Goal: Task Accomplishment & Management: Manage account settings

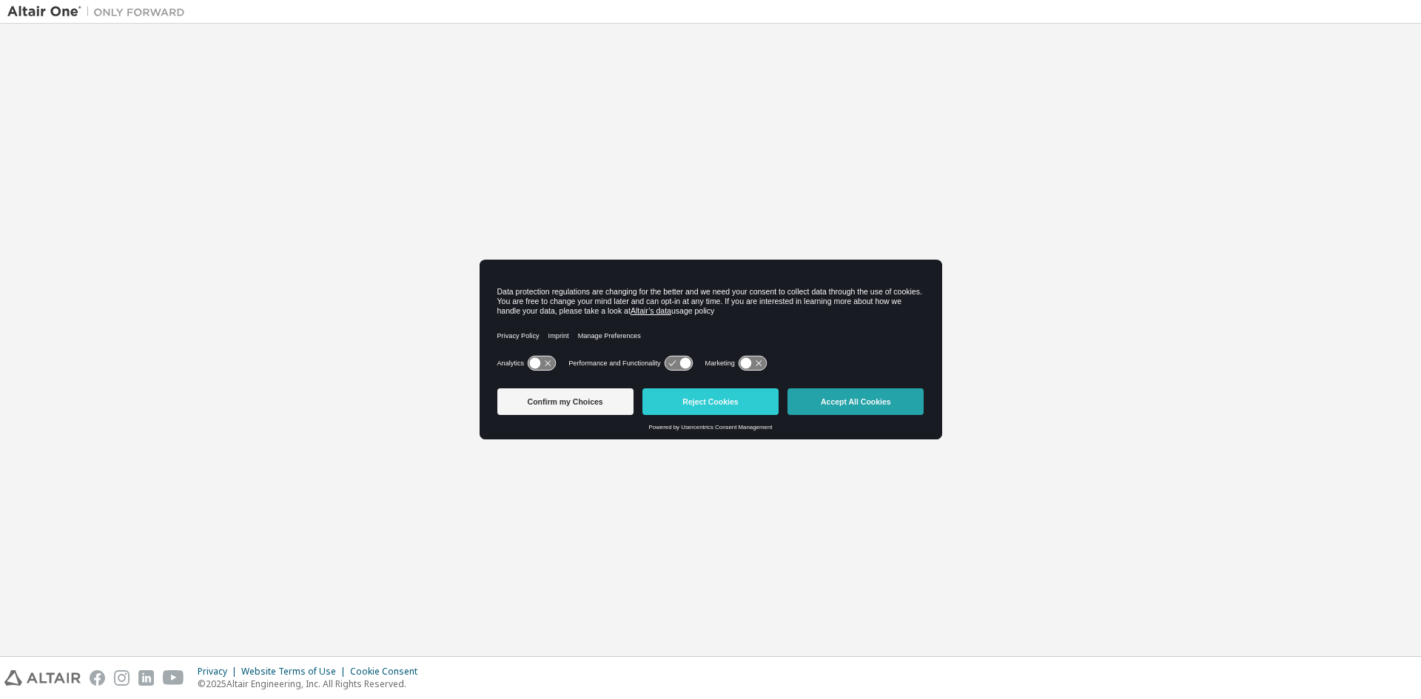
click at [824, 388] on div "Confirm my Choices Reject Cookies Accept All Cookies" at bounding box center [710, 403] width 427 height 41
click at [824, 397] on button "Accept All Cookies" at bounding box center [855, 401] width 136 height 27
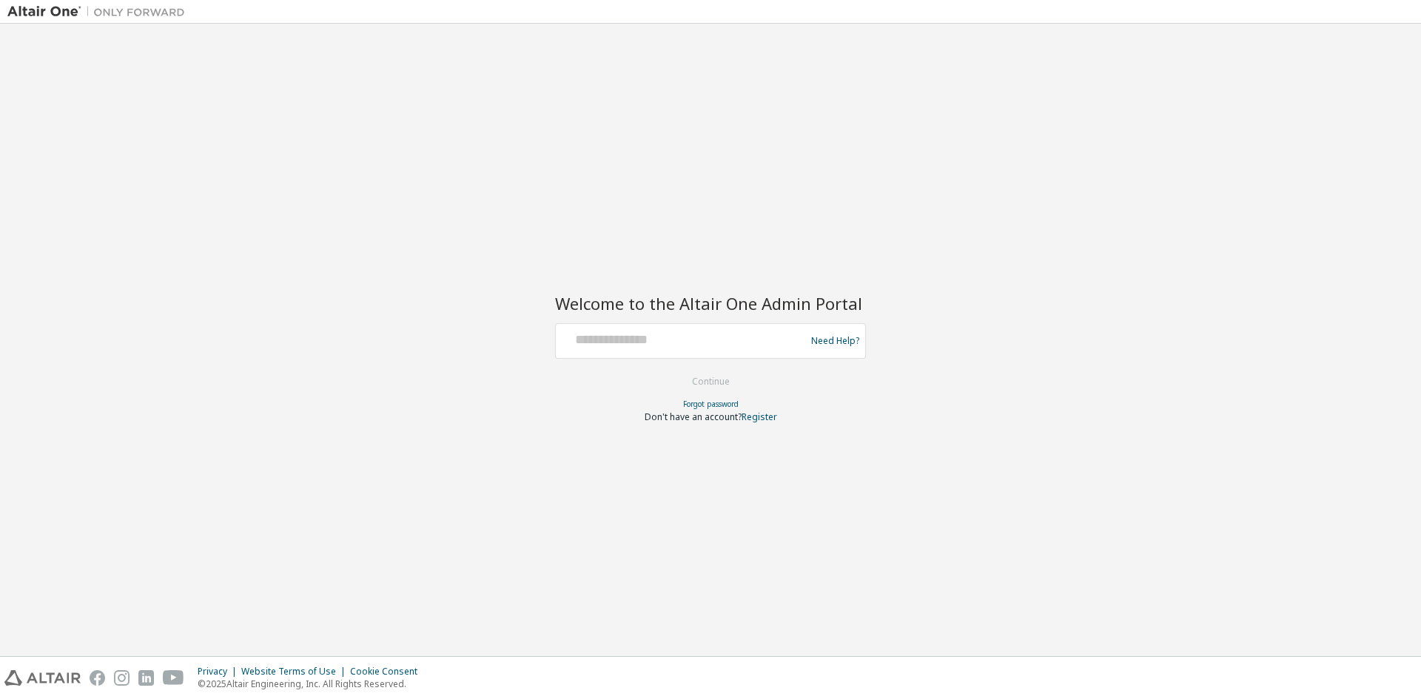
click at [719, 351] on div at bounding box center [683, 341] width 242 height 28
click at [713, 344] on input "text" at bounding box center [683, 337] width 242 height 21
type input "**********"
click at [719, 386] on button "Continue" at bounding box center [710, 382] width 69 height 22
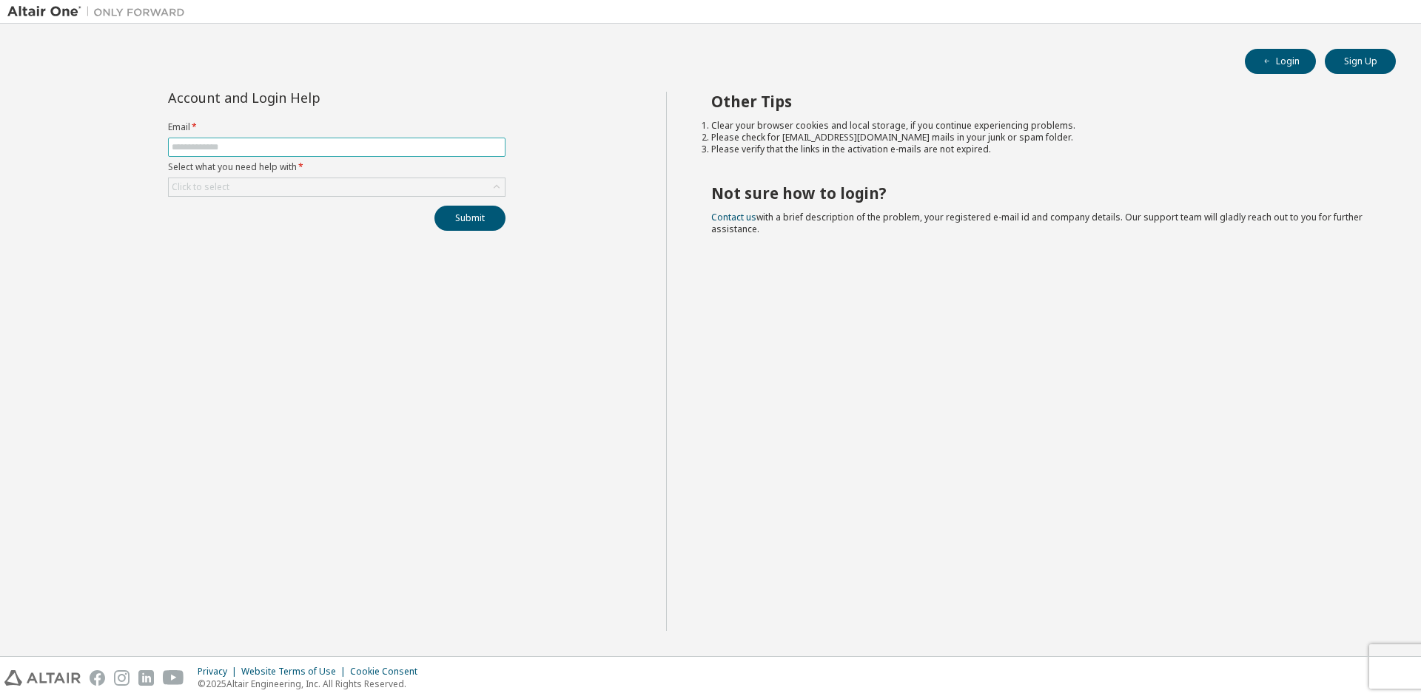
click at [285, 152] on input "text" at bounding box center [337, 147] width 330 height 12
type input "**********"
click at [485, 185] on div "Click to select" at bounding box center [337, 187] width 336 height 18
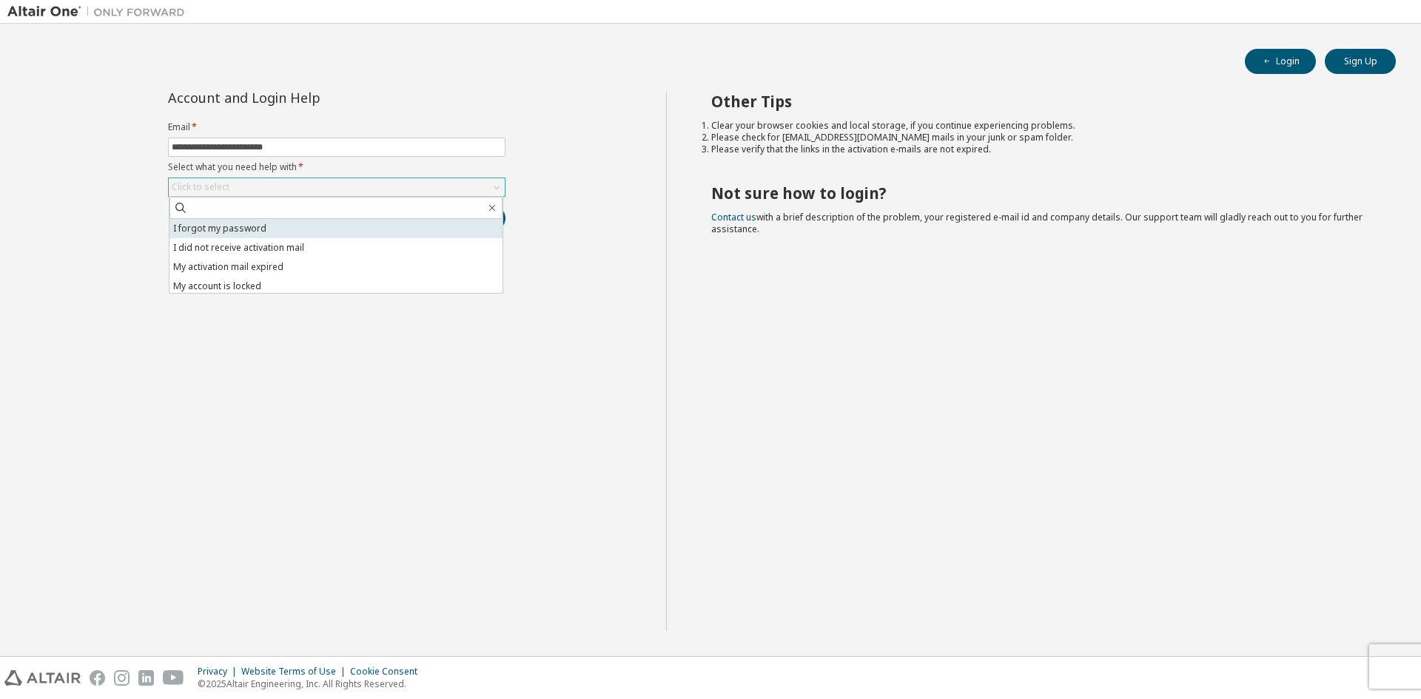
click at [282, 230] on li "I forgot my password" at bounding box center [335, 228] width 333 height 19
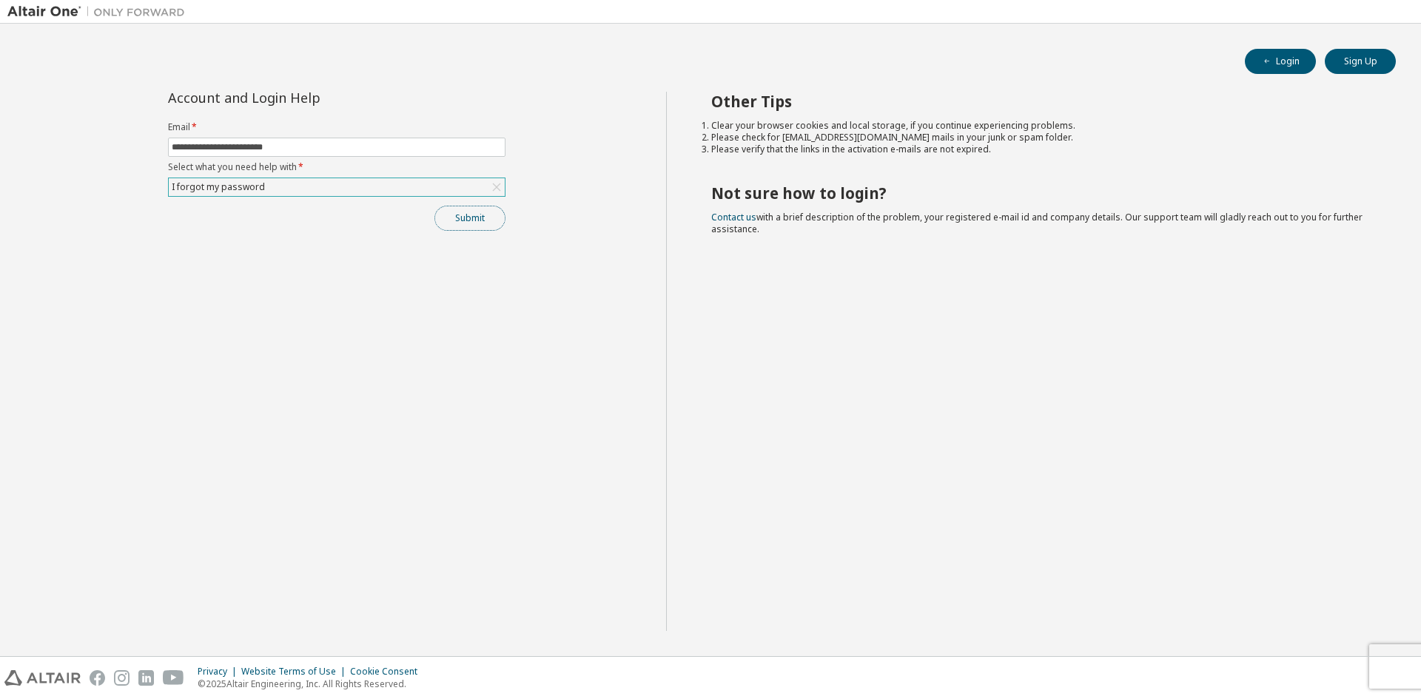
click at [460, 219] on button "Submit" at bounding box center [469, 218] width 71 height 25
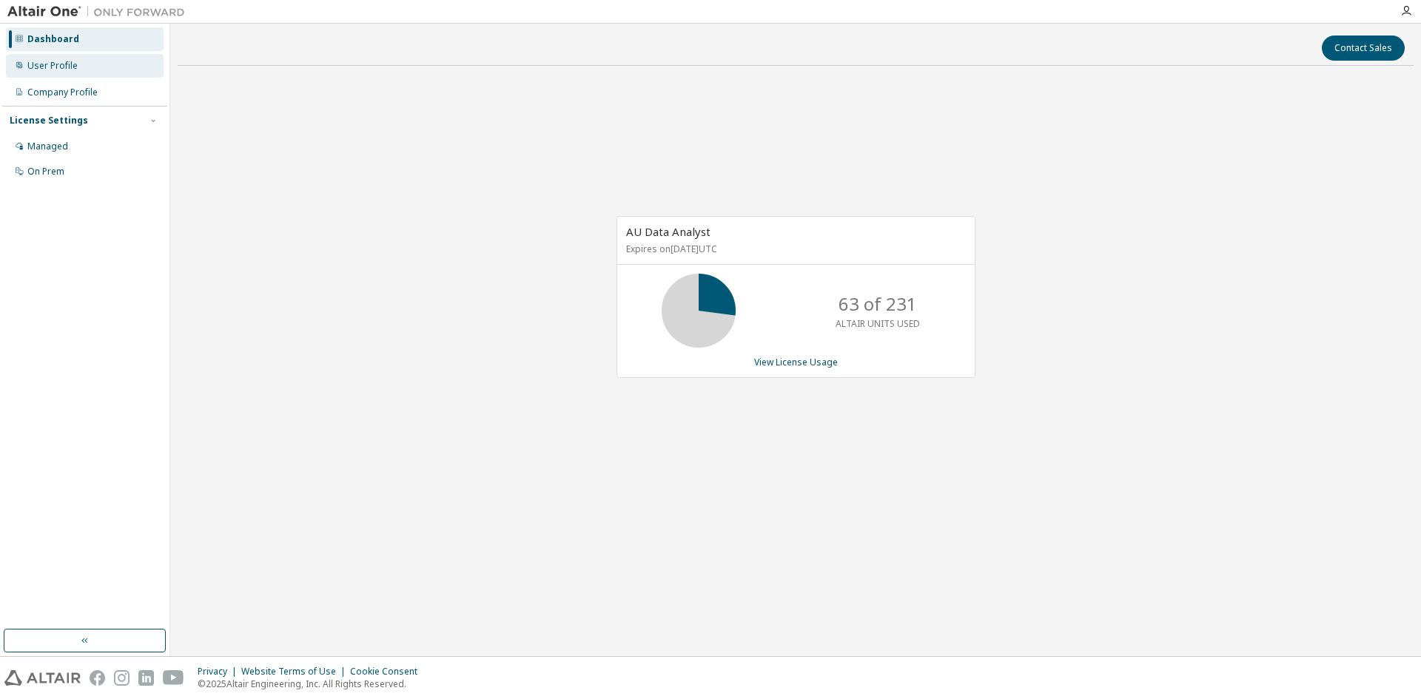
click at [39, 70] on div "User Profile" at bounding box center [52, 66] width 50 height 12
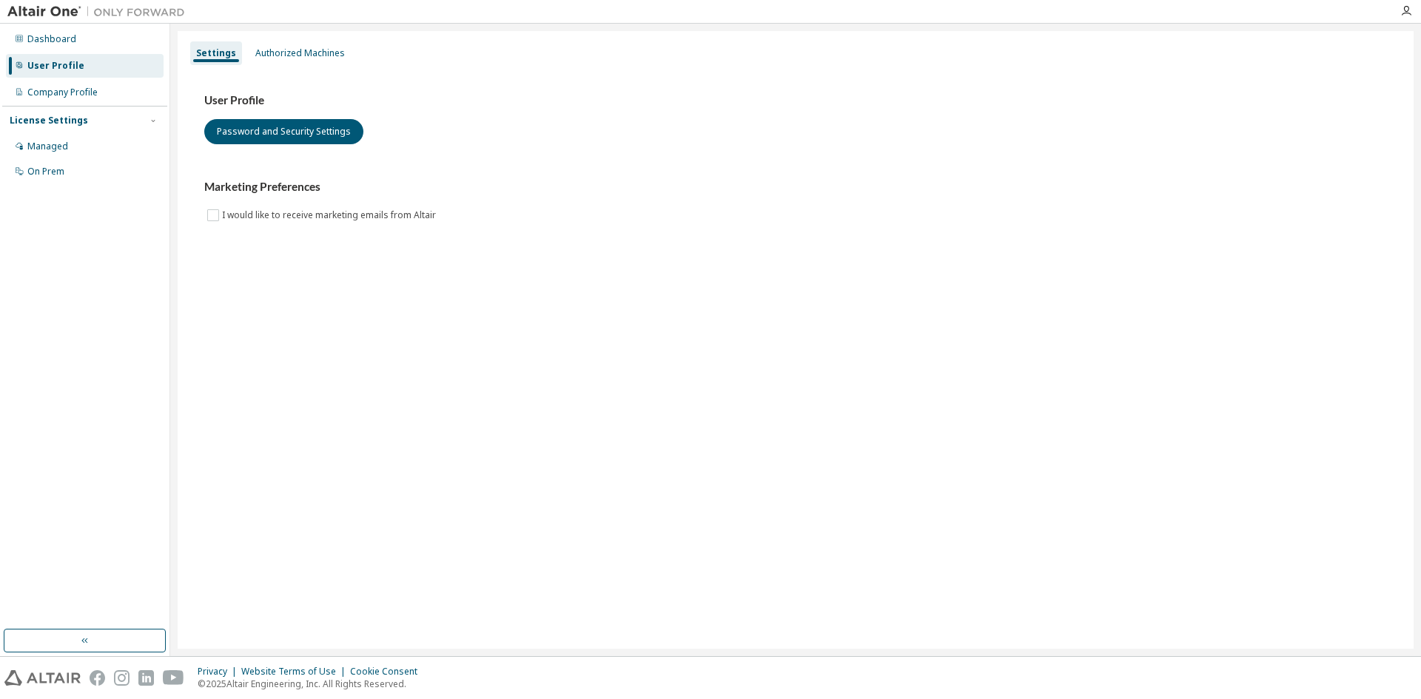
click at [303, 18] on div at bounding box center [791, 11] width 1199 height 23
click at [300, 52] on div "Authorized Machines" at bounding box center [300, 53] width 90 height 12
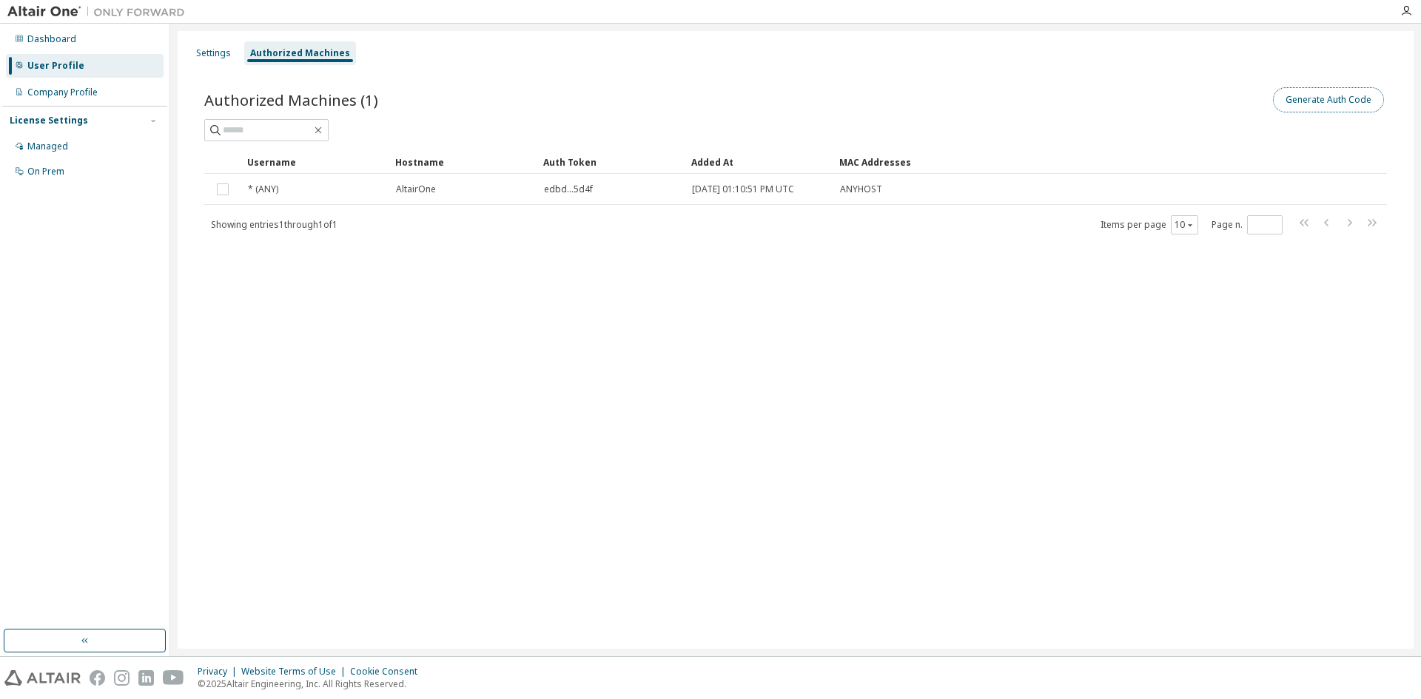
click at [1317, 100] on button "Generate Auth Code" at bounding box center [1328, 99] width 111 height 25
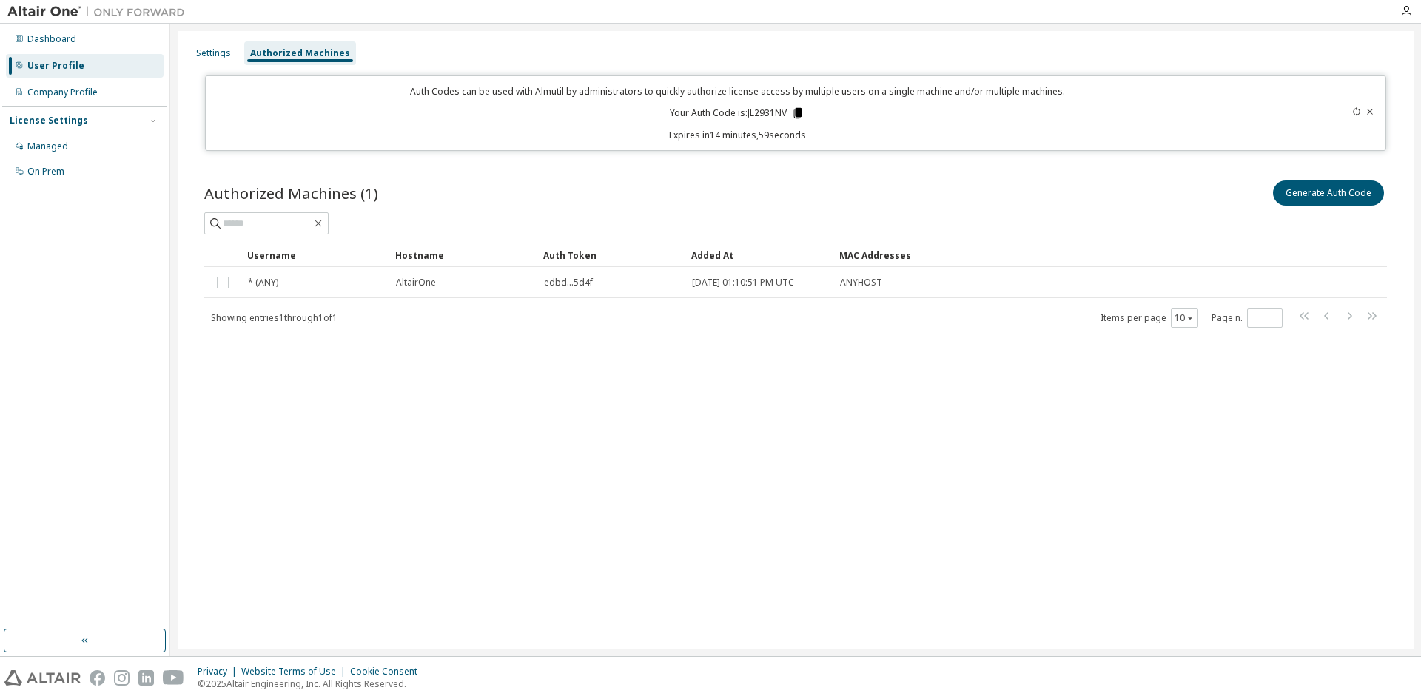
click at [801, 113] on icon at bounding box center [798, 113] width 8 height 10
